Goal: Task Accomplishment & Management: Manage account settings

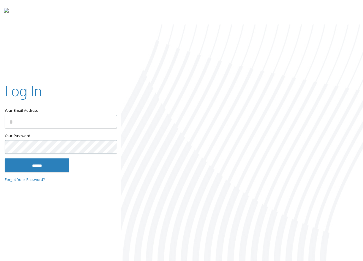
click at [18, 120] on input "Your Email Address" at bounding box center [61, 122] width 112 height 14
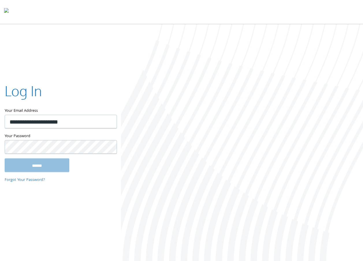
type input "**********"
click at [5, 159] on input "******" at bounding box center [37, 166] width 65 height 14
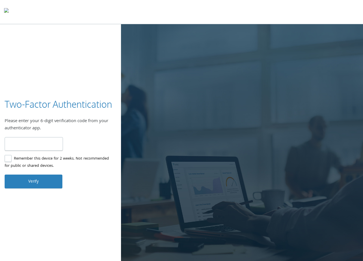
type input "******"
